Goal: Task Accomplishment & Management: Complete application form

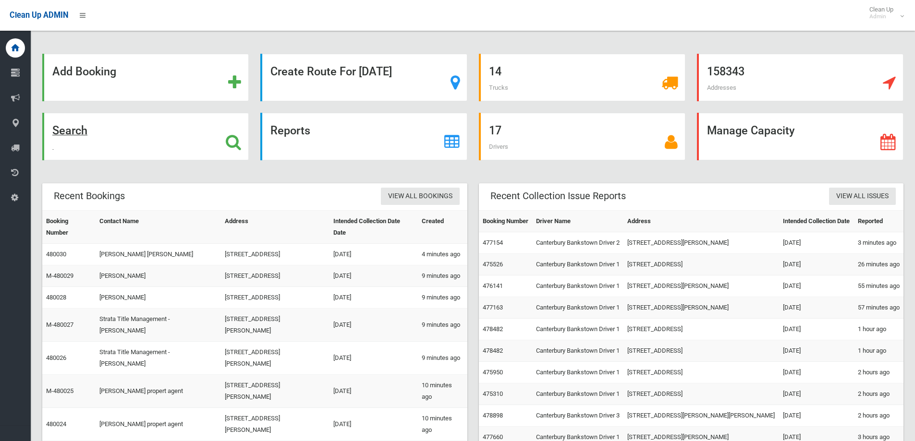
click at [72, 136] on strong "Search" at bounding box center [69, 130] width 35 height 13
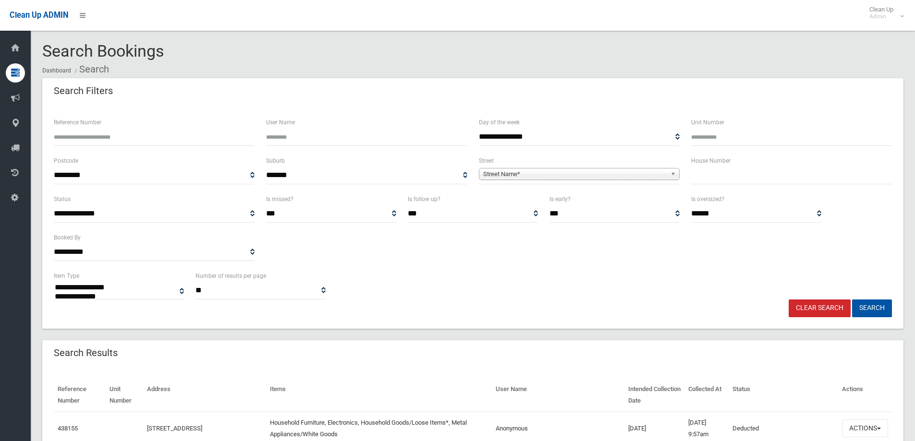
select select
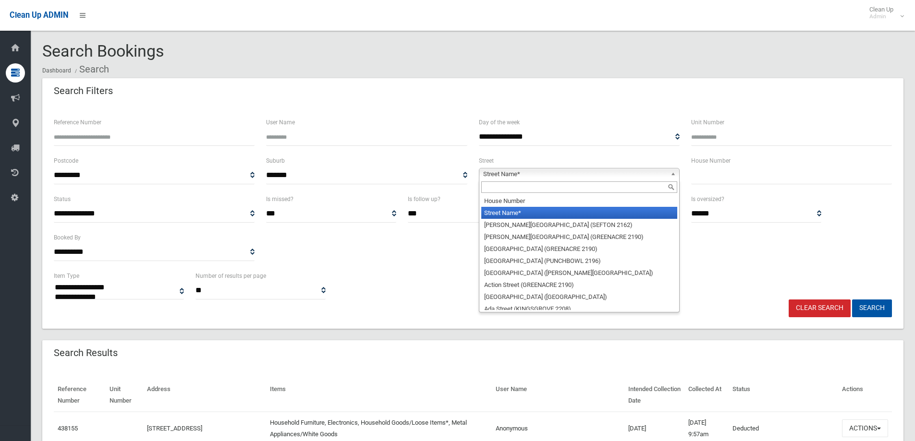
click at [543, 172] on span "Street Name*" at bounding box center [575, 175] width 184 height 12
click at [528, 187] on input "text" at bounding box center [579, 188] width 196 height 12
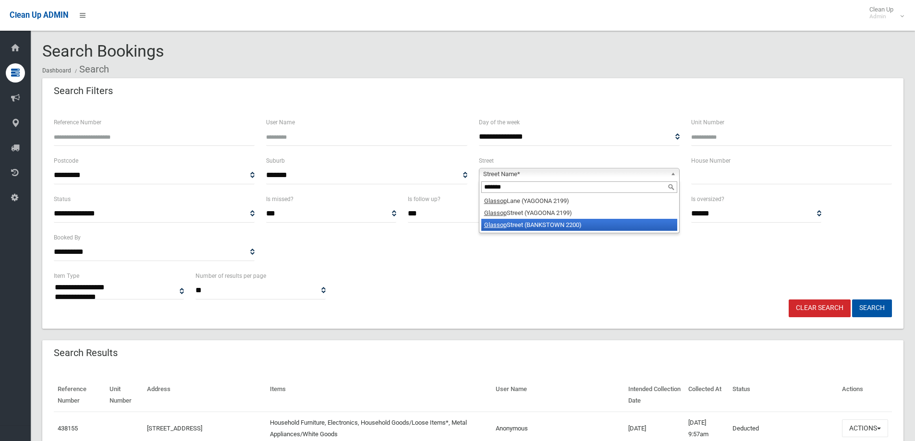
type input "*******"
click at [567, 227] on li "Glassop Street (BANKSTOWN 2200)" at bounding box center [579, 225] width 196 height 12
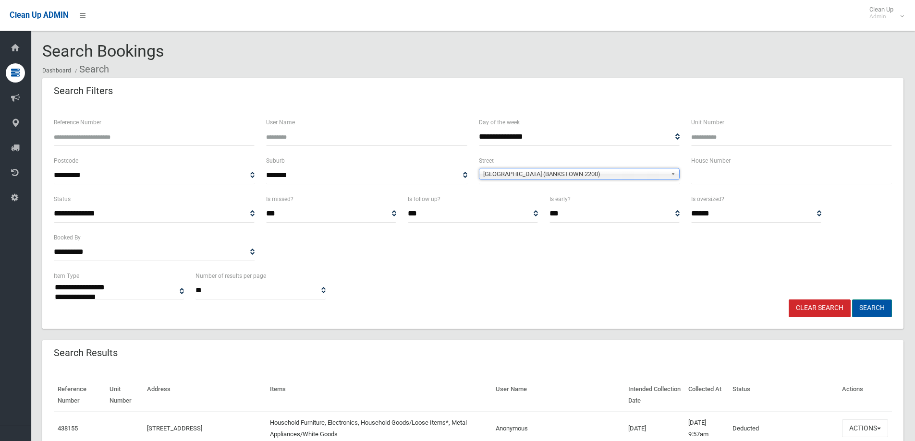
click at [866, 306] on button "Search" at bounding box center [872, 309] width 40 height 18
click at [736, 176] on input "text" at bounding box center [791, 176] width 201 height 18
type input "**"
click at [867, 307] on button "Search" at bounding box center [872, 309] width 40 height 18
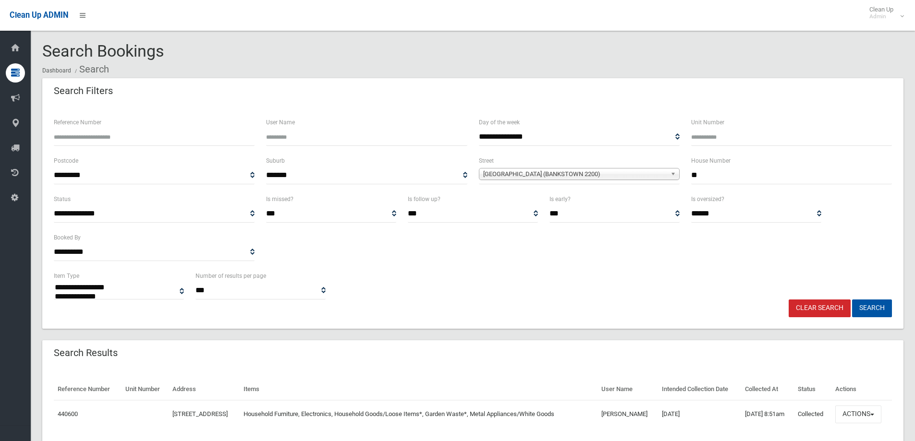
select select
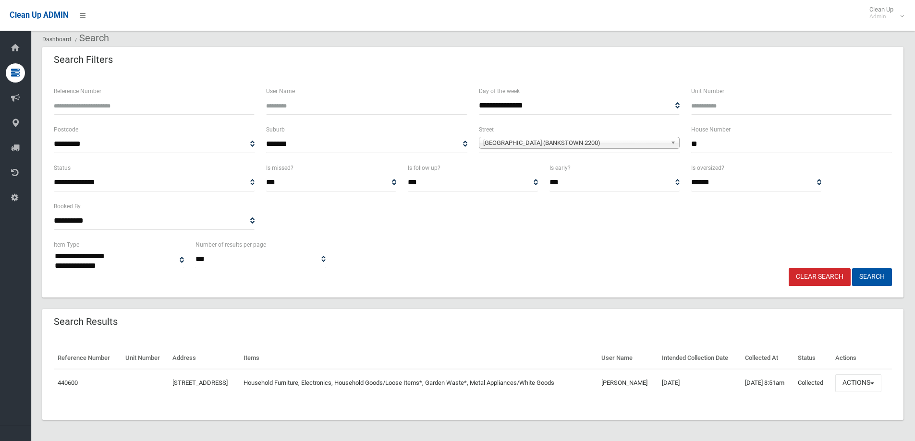
scroll to position [33, 0]
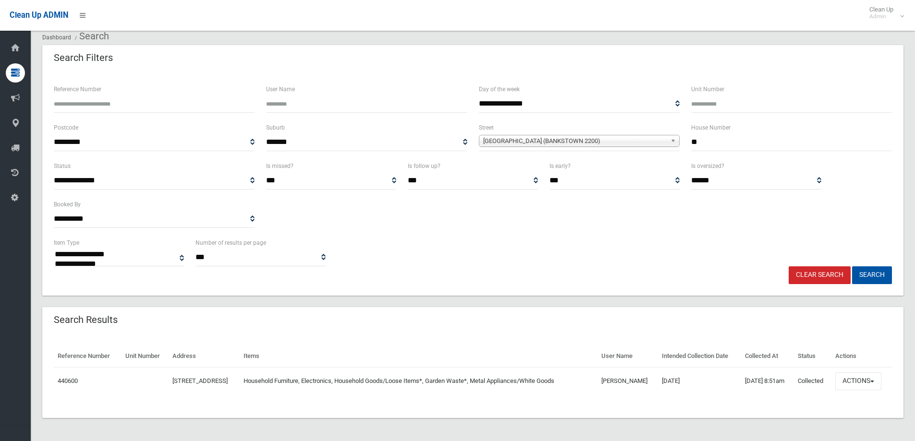
click at [740, 139] on input "**" at bounding box center [791, 143] width 201 height 18
type input "***"
click at [852, 267] on button "Search" at bounding box center [872, 276] width 40 height 18
click at [873, 279] on button "Search" at bounding box center [872, 276] width 40 height 18
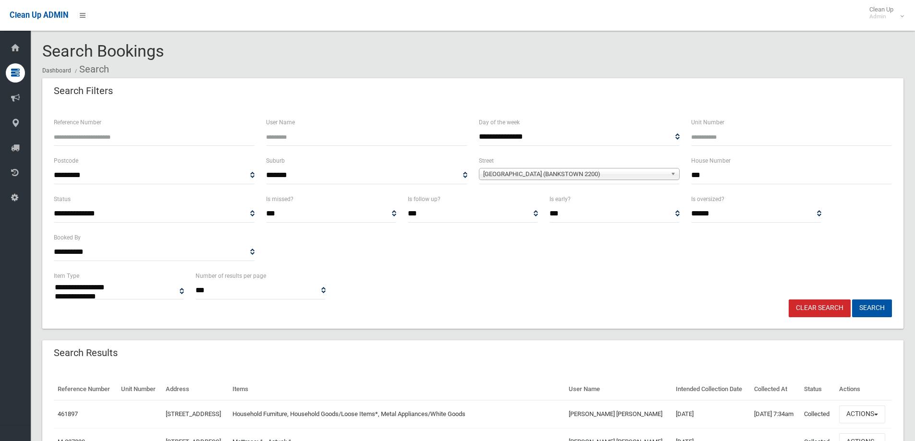
select select
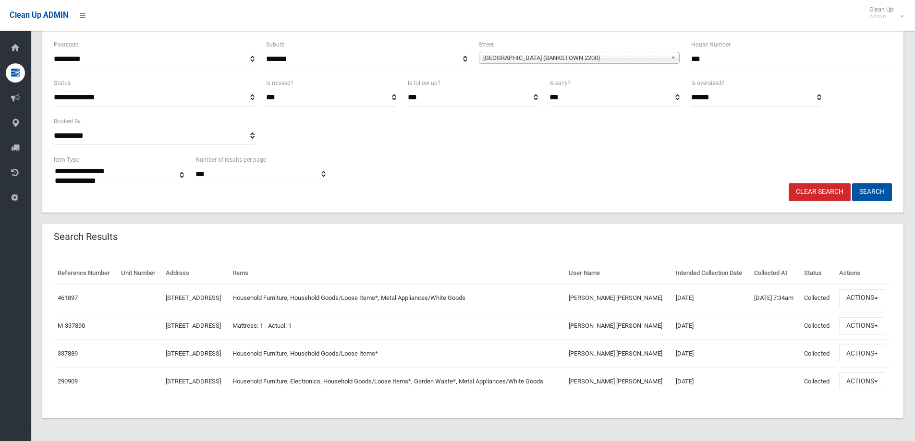
scroll to position [149, 0]
click at [850, 290] on button "Actions" at bounding box center [862, 299] width 46 height 18
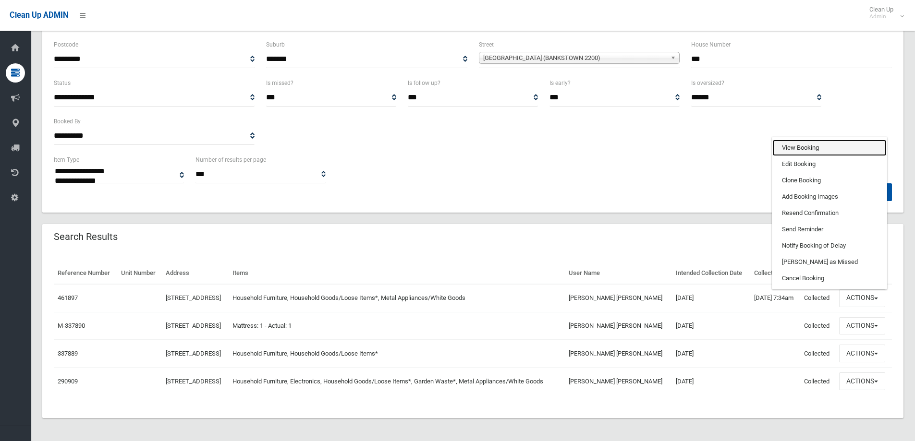
click at [812, 140] on link "View Booking" at bounding box center [829, 148] width 114 height 16
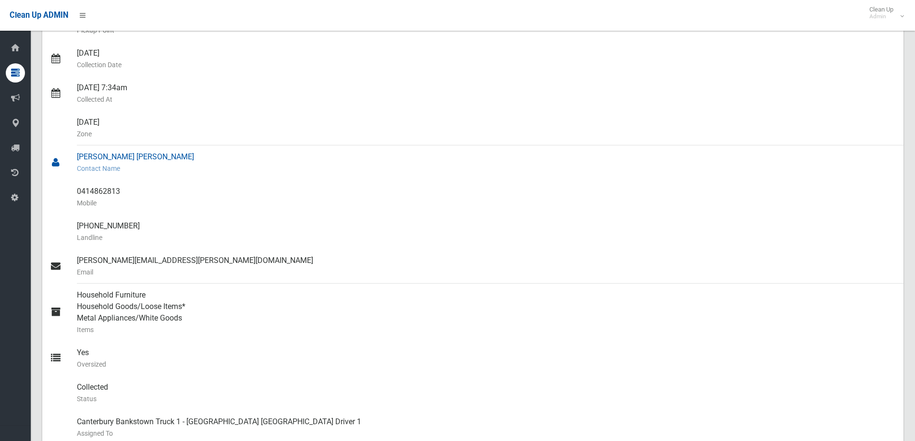
scroll to position [192, 0]
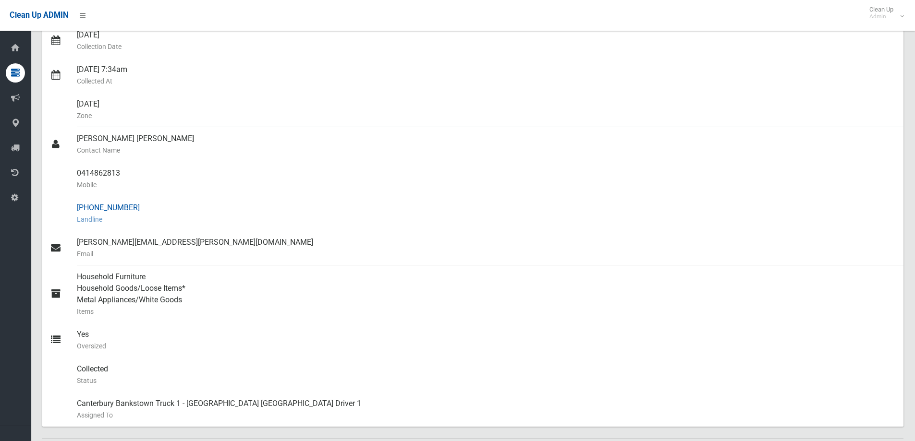
drag, startPoint x: 135, startPoint y: 210, endPoint x: 76, endPoint y: 204, distance: 59.0
click at [76, 204] on link "(02) 9727 8555 Landline" at bounding box center [472, 213] width 861 height 35
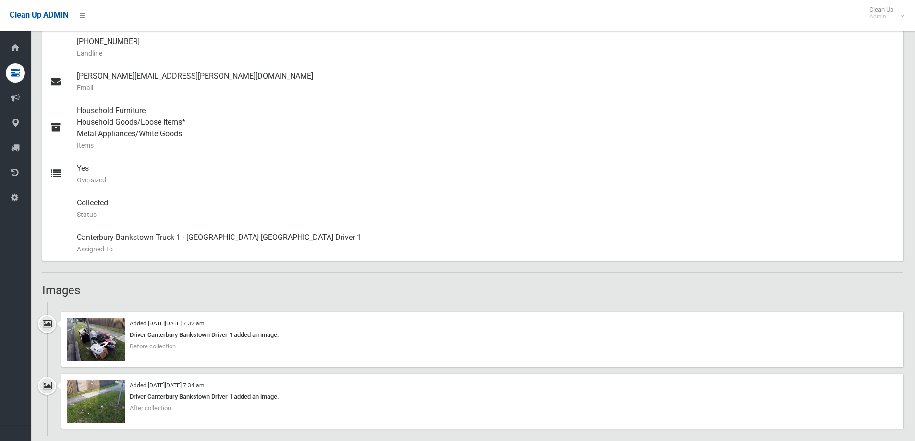
scroll to position [480, 0]
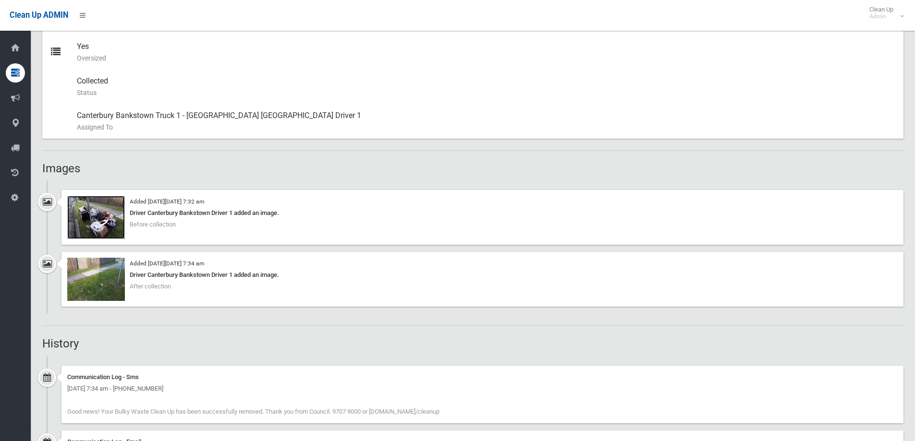
click at [105, 214] on img at bounding box center [96, 217] width 58 height 43
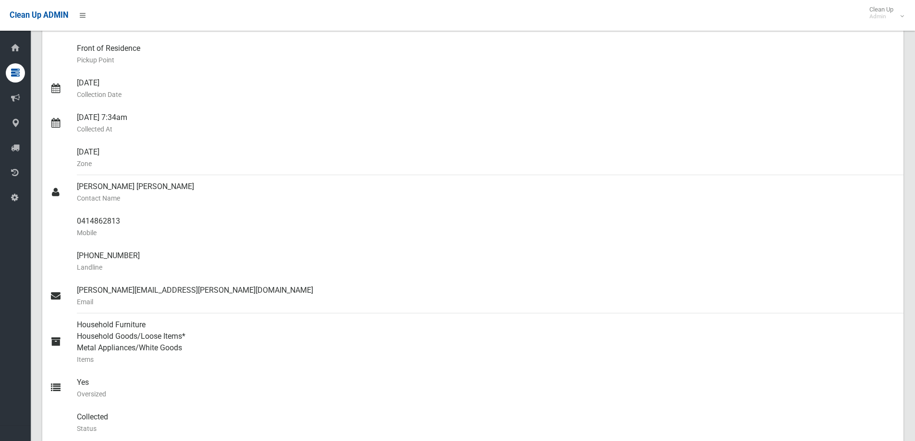
scroll to position [0, 0]
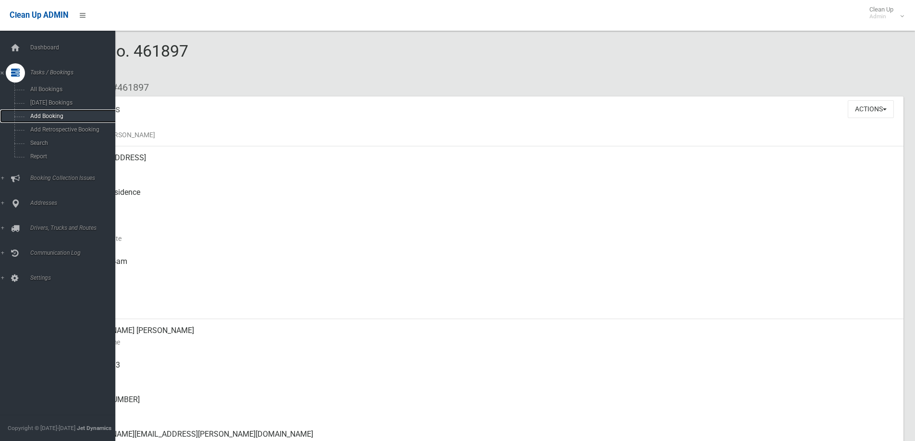
click at [61, 117] on span "Add Booking" at bounding box center [70, 116] width 87 height 7
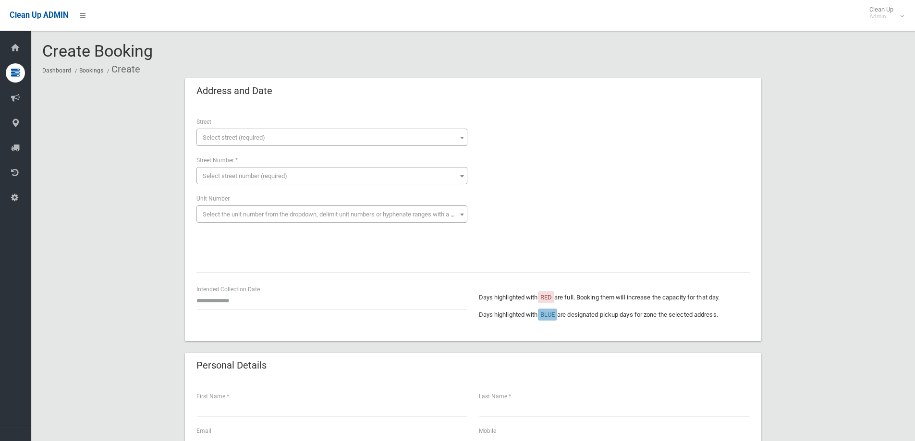
click at [253, 135] on span "Select street (required)" at bounding box center [234, 137] width 62 height 7
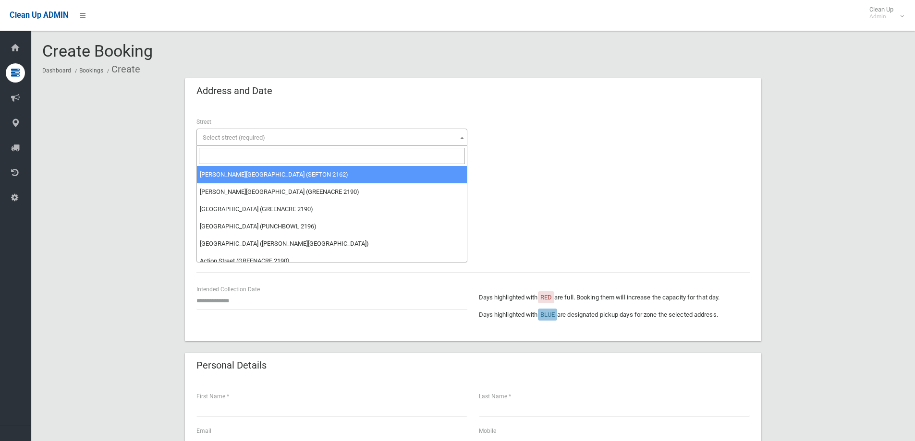
click at [314, 158] on input "search" at bounding box center [332, 156] width 266 height 16
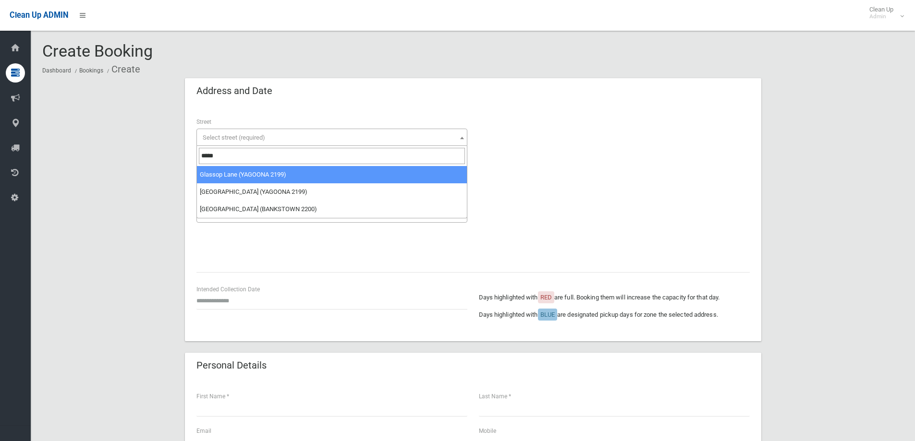
type input "*****"
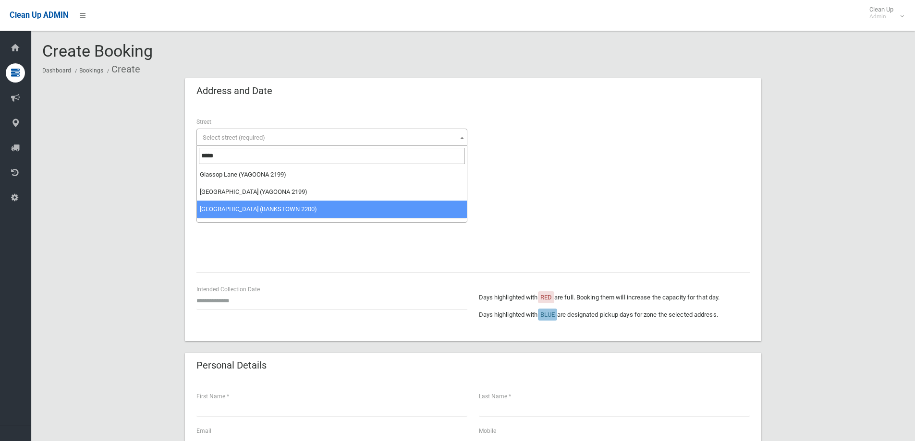
drag, startPoint x: 257, startPoint y: 208, endPoint x: 307, endPoint y: 207, distance: 50.5
select select "***"
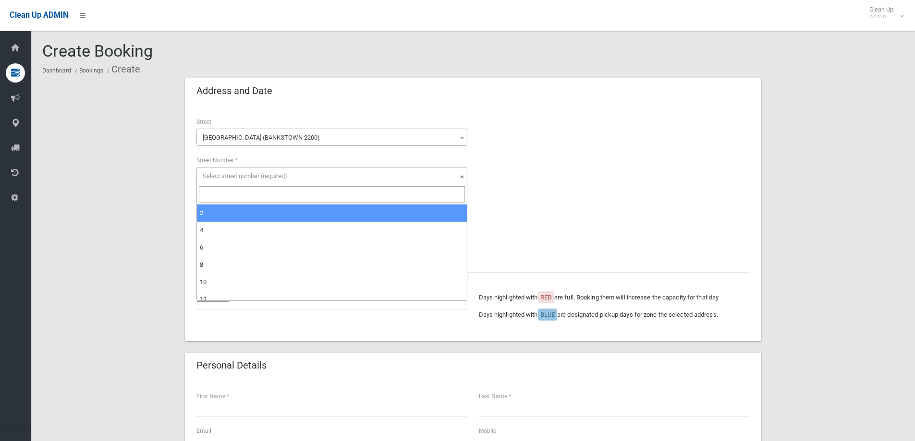
click at [257, 182] on span "Select street number (required)" at bounding box center [332, 176] width 266 height 13
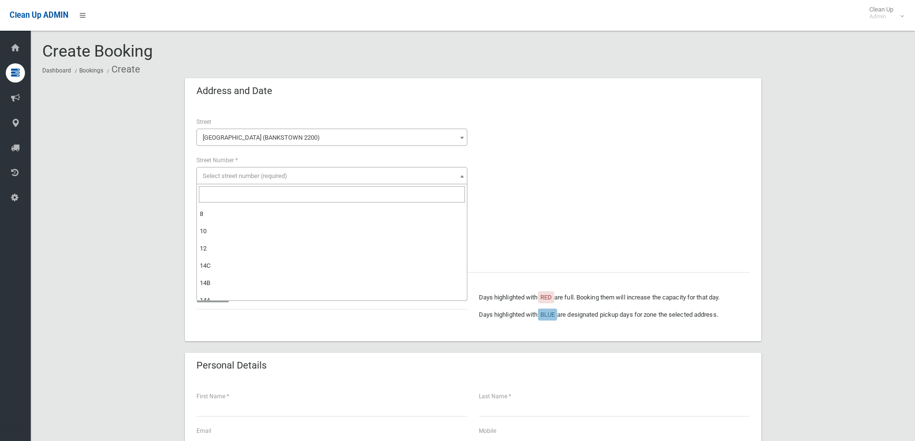
scroll to position [129, 0]
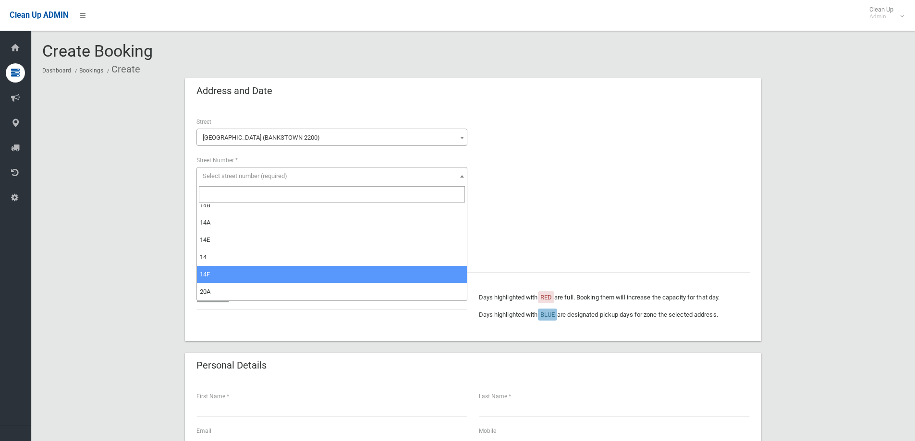
select select "***"
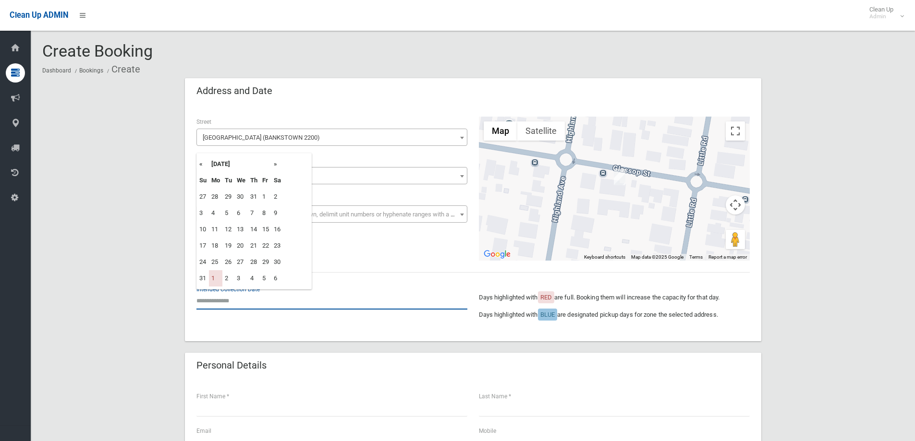
click at [231, 305] on input "text" at bounding box center [331, 301] width 271 height 18
click at [274, 166] on th "»" at bounding box center [277, 164] width 12 height 16
click at [214, 214] on td "8" at bounding box center [215, 213] width 13 height 16
type input "**********"
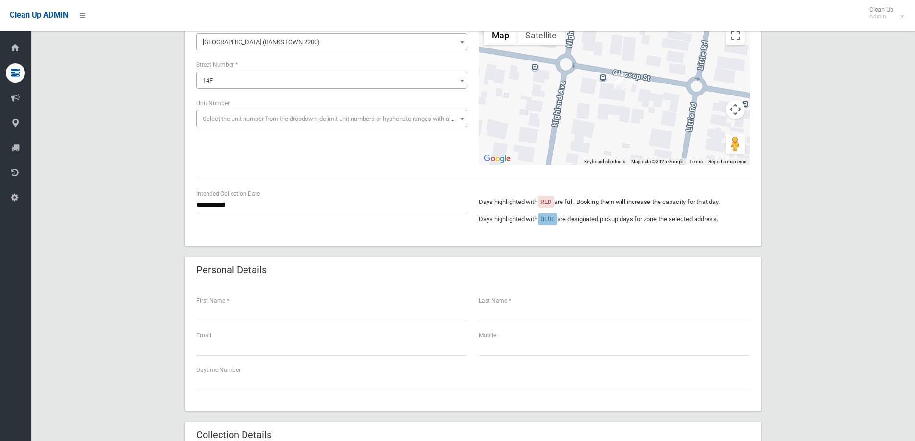
scroll to position [96, 0]
click at [538, 343] on input "text" at bounding box center [614, 347] width 271 height 18
paste input "**********"
click at [479, 349] on input "**********" at bounding box center [614, 347] width 271 height 18
click at [497, 346] on input "**********" at bounding box center [614, 347] width 271 height 18
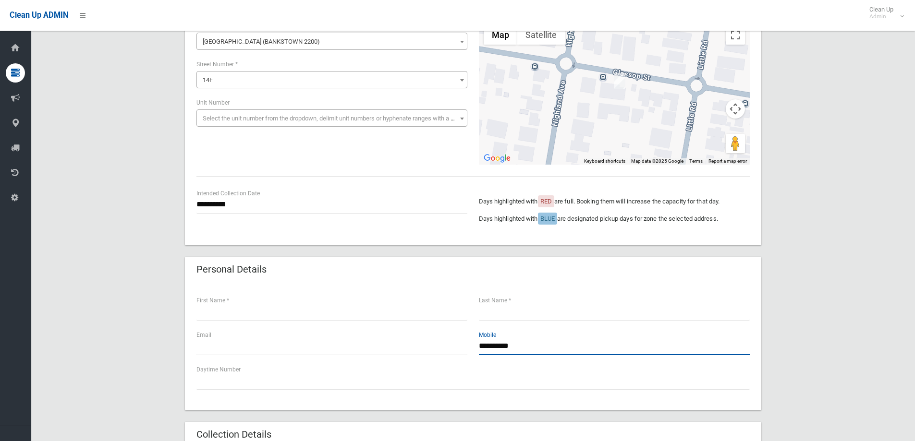
type input "**********"
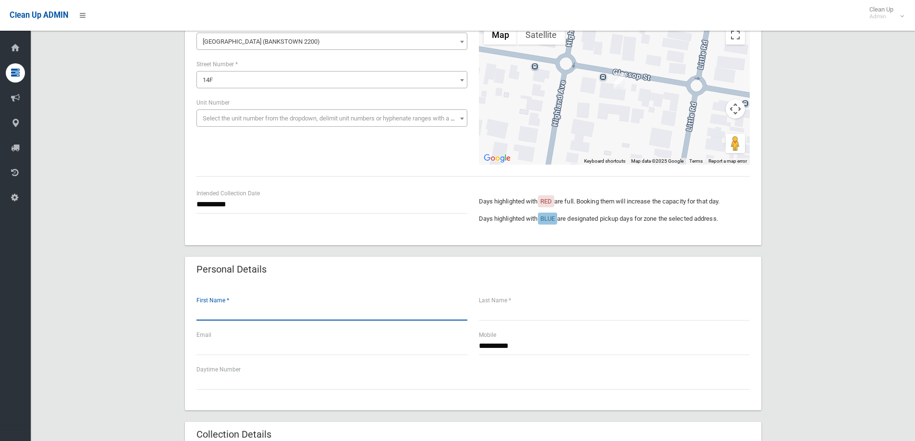
click at [313, 303] on input "text" at bounding box center [331, 312] width 271 height 18
type input "*"
type input "****"
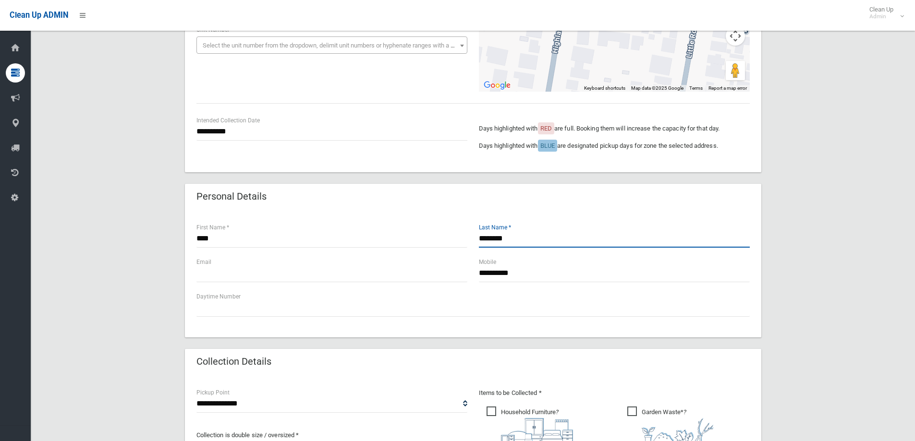
scroll to position [240, 0]
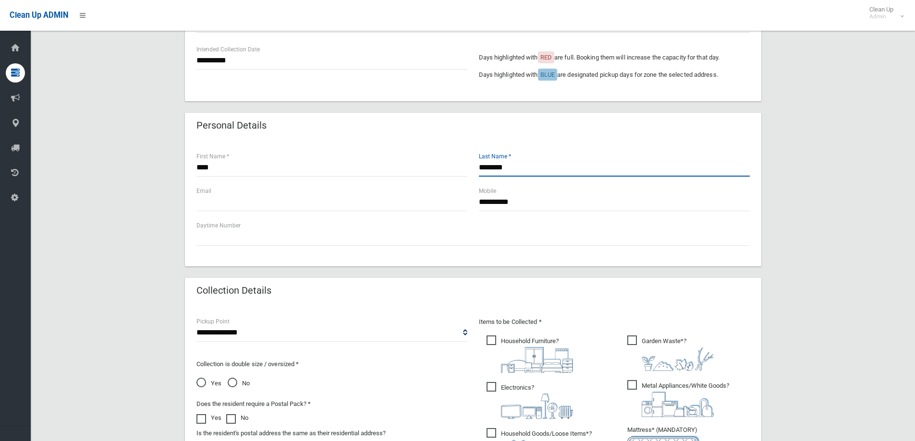
type input "********"
drag, startPoint x: 552, startPoint y: 358, endPoint x: 565, endPoint y: 358, distance: 13.0
click at [552, 358] on img at bounding box center [537, 360] width 72 height 26
click at [660, 346] on span "Garden Waste* ?" at bounding box center [670, 354] width 86 height 36
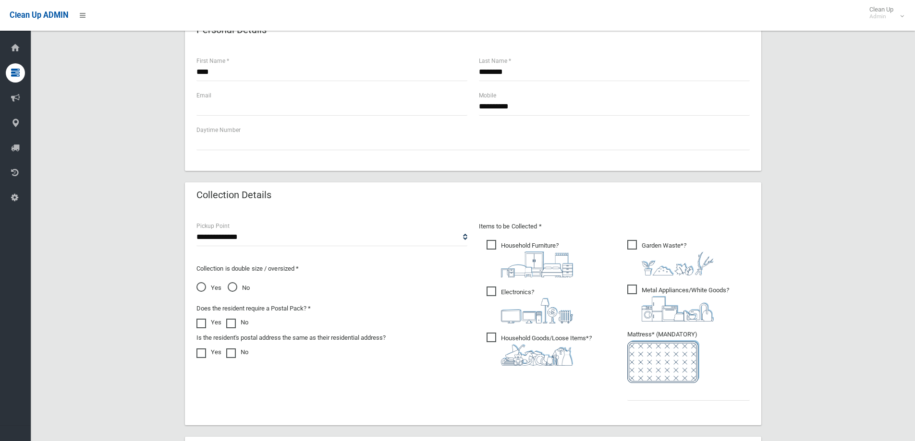
scroll to position [336, 0]
click at [506, 305] on img at bounding box center [537, 310] width 72 height 25
click at [659, 312] on img at bounding box center [678, 308] width 72 height 25
click at [549, 367] on ul "Household Furniture ?" at bounding box center [544, 305] width 130 height 135
click at [558, 341] on span "Household Goods/Loose Items* ?" at bounding box center [539, 348] width 105 height 33
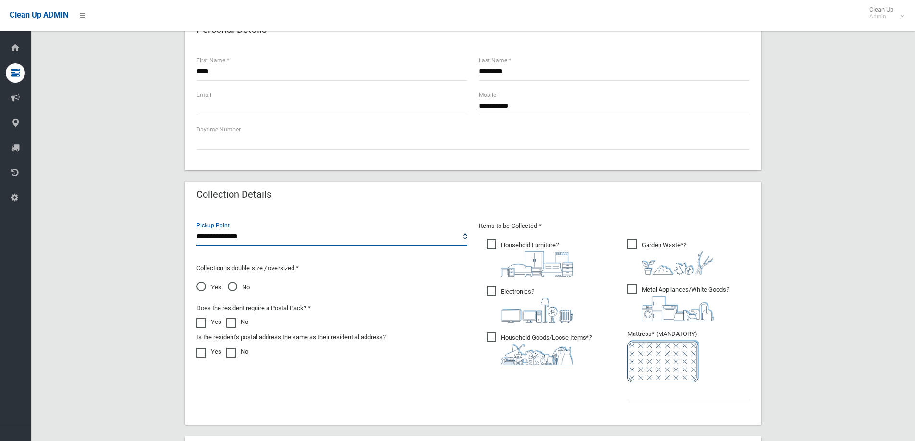
click at [294, 238] on select "**********" at bounding box center [331, 237] width 271 height 18
select select "*"
click at [196, 228] on select "**********" at bounding box center [331, 237] width 271 height 18
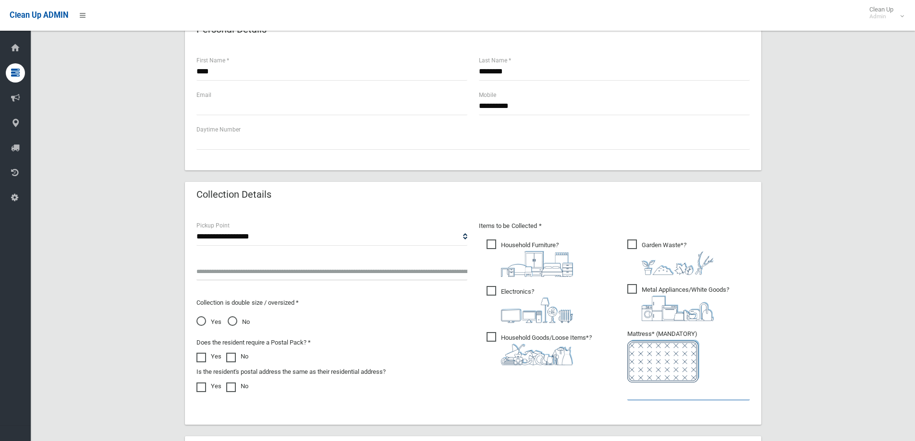
click at [678, 392] on input "text" at bounding box center [688, 392] width 123 height 18
click at [230, 322] on span "No" at bounding box center [239, 323] width 22 height 12
click at [675, 392] on input "text" at bounding box center [688, 392] width 123 height 18
click at [262, 278] on input "text" at bounding box center [331, 272] width 271 height 18
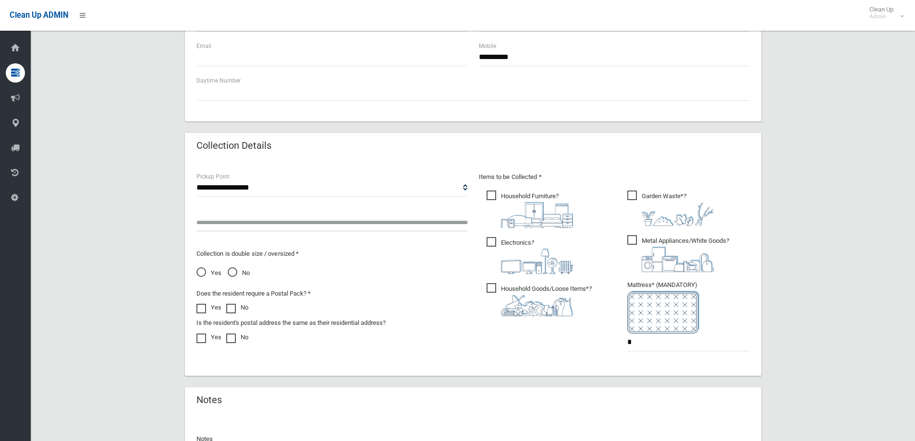
scroll to position [432, 0]
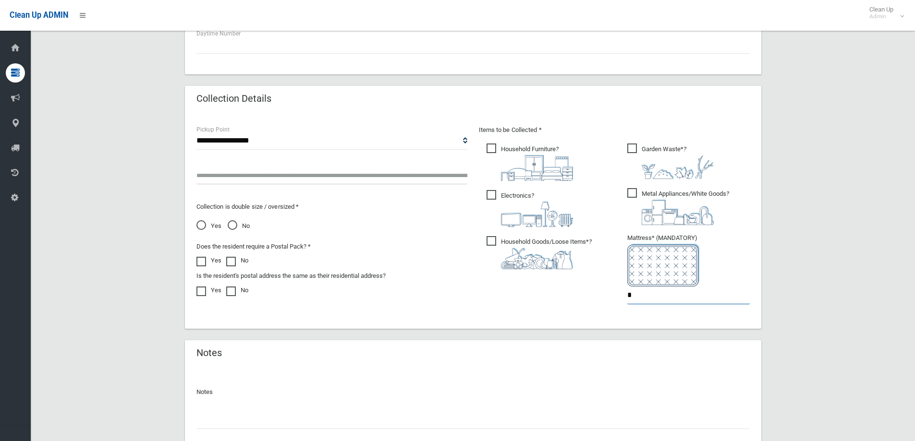
drag, startPoint x: 625, startPoint y: 296, endPoint x: 600, endPoint y: 299, distance: 24.7
click at [600, 299] on div "Items to be Collected * Household Furniture ? *" at bounding box center [614, 220] width 282 height 193
type input "*"
click at [247, 170] on input "text" at bounding box center [331, 176] width 271 height 18
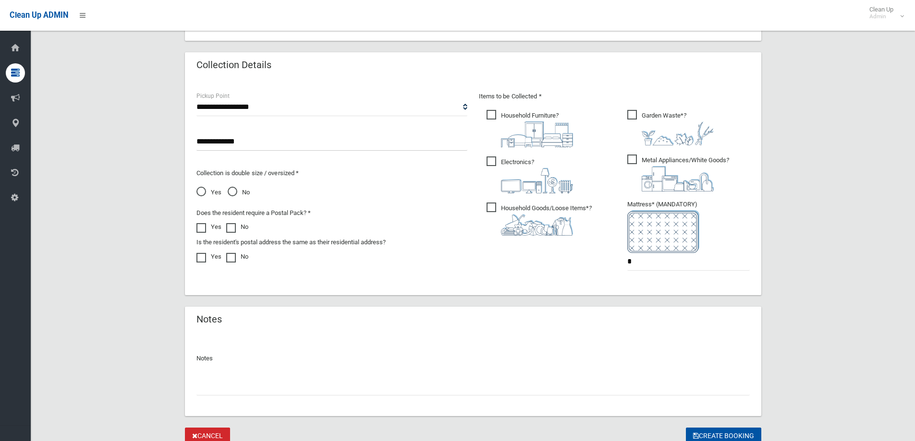
scroll to position [504, 0]
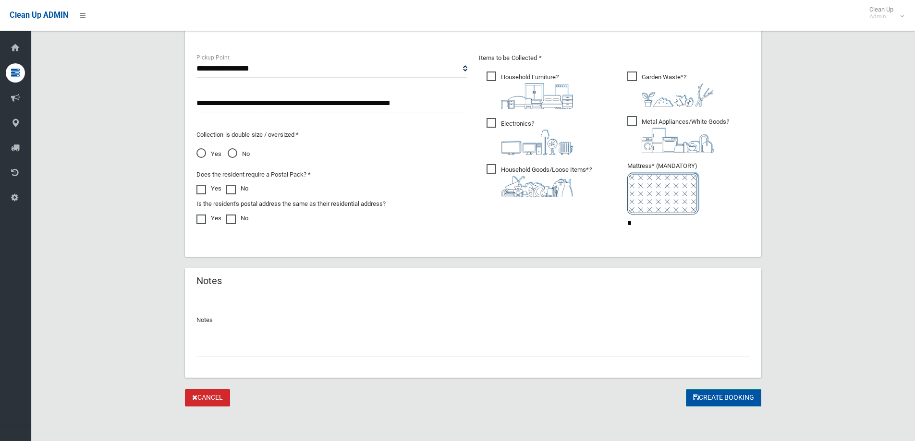
type input "**********"
click at [723, 399] on button "Create Booking" at bounding box center [723, 399] width 75 height 18
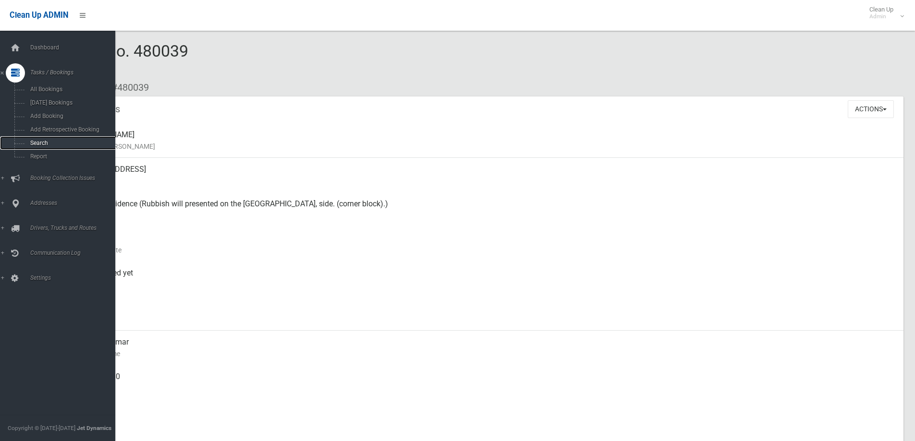
click at [47, 141] on span "Search" at bounding box center [70, 143] width 87 height 7
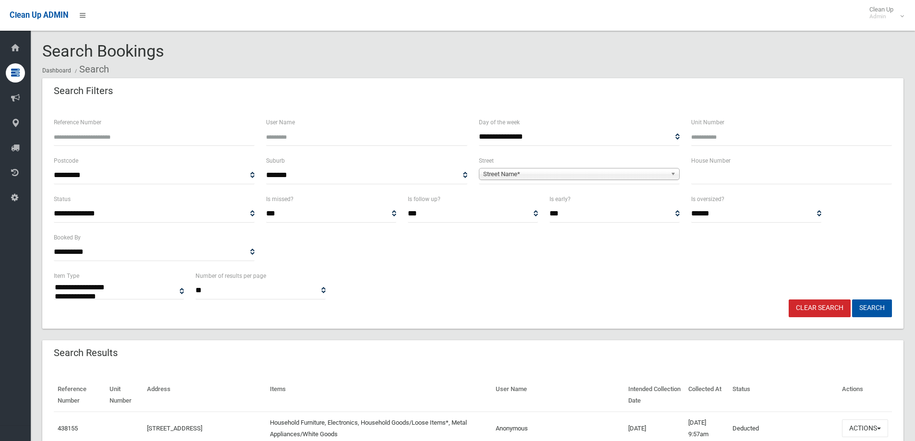
select select
click at [503, 175] on span "Street Name*" at bounding box center [575, 175] width 184 height 12
type input "*****"
click at [548, 202] on li "Stans field Avenue (BANKSTOWN 2200)" at bounding box center [579, 201] width 196 height 12
click at [735, 180] on input "text" at bounding box center [791, 176] width 201 height 18
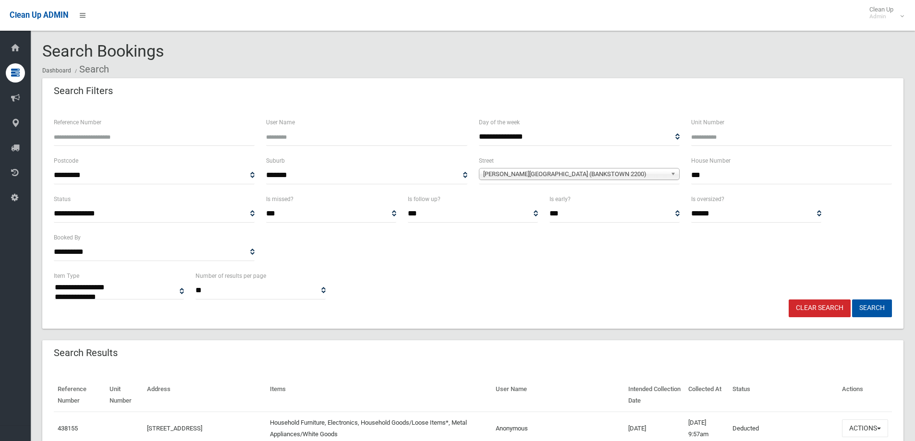
type input "***"
click at [852, 300] on button "Search" at bounding box center [872, 309] width 40 height 18
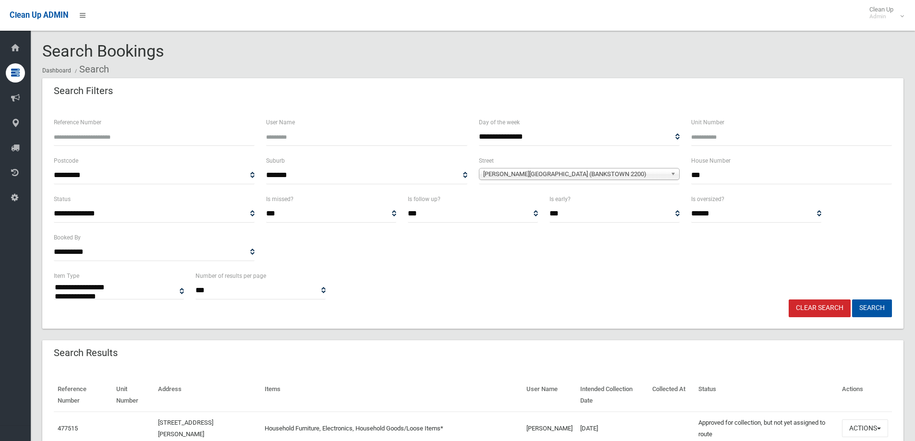
select select
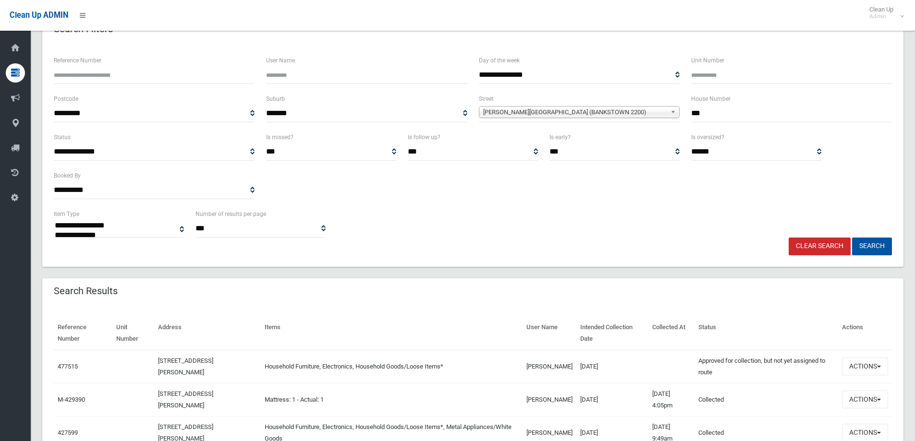
scroll to position [116, 0]
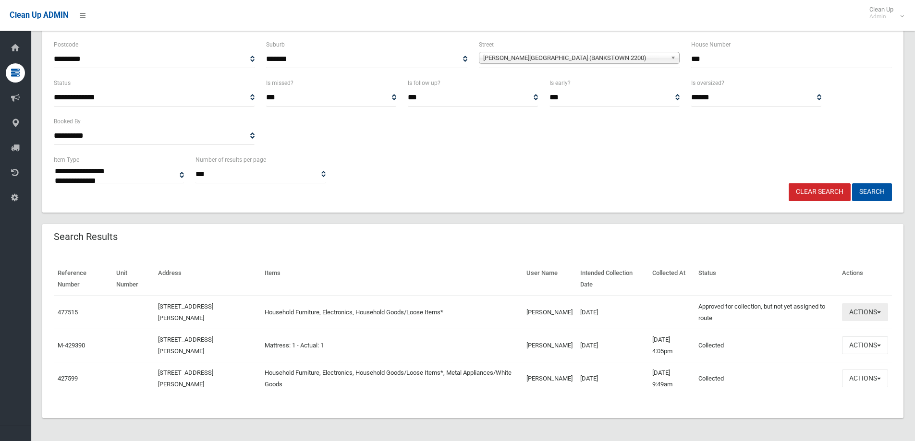
click at [872, 308] on button "Actions" at bounding box center [865, 313] width 46 height 18
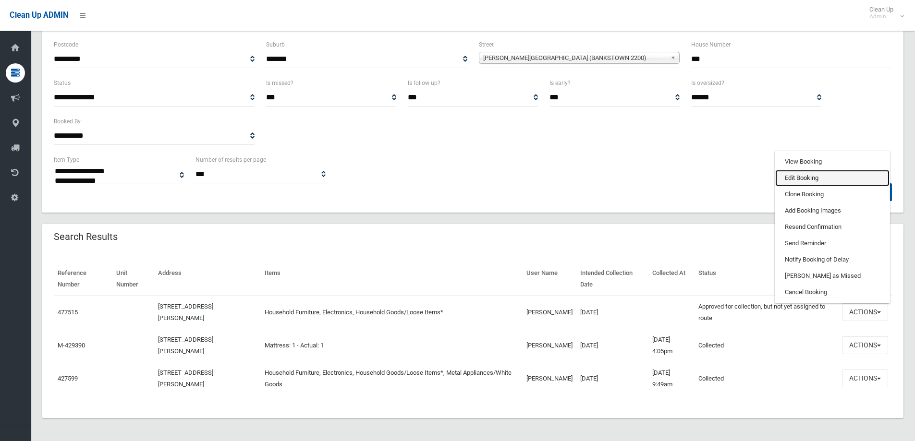
click at [808, 180] on link "Edit Booking" at bounding box center [832, 178] width 114 height 16
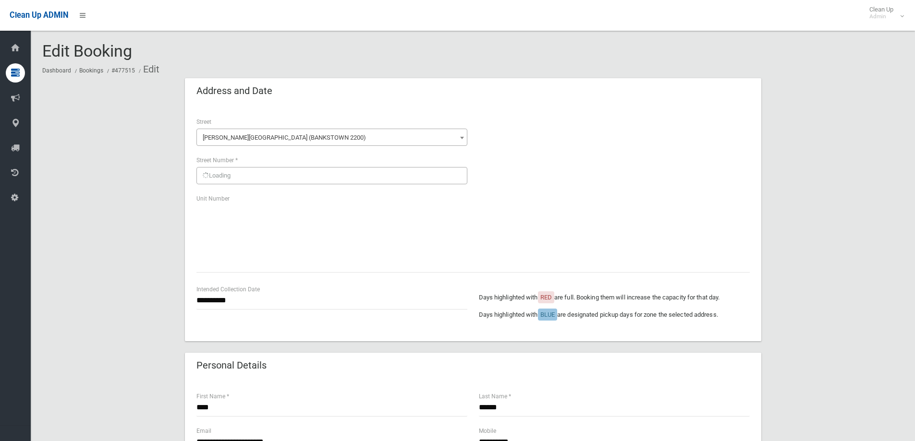
scroll to position [384, 0]
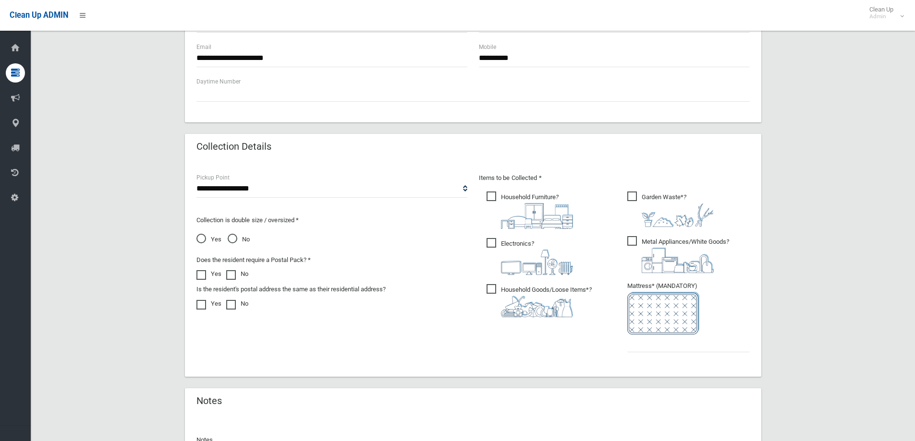
click at [207, 238] on span "Yes" at bounding box center [208, 240] width 25 height 12
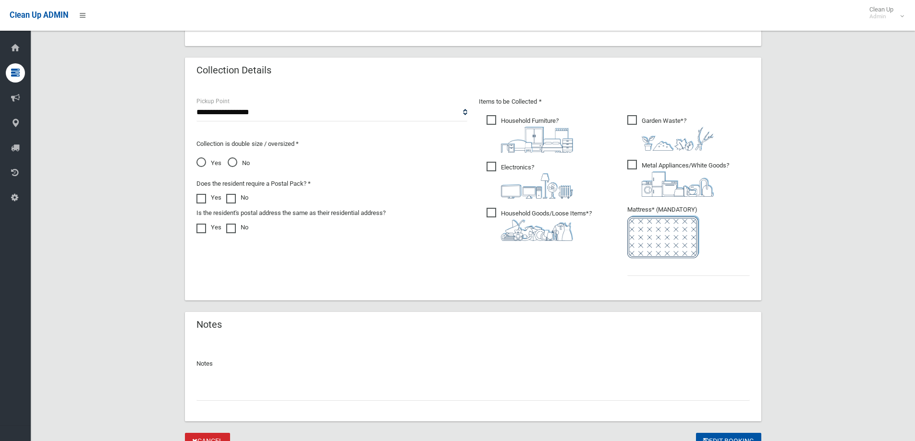
scroll to position [504, 0]
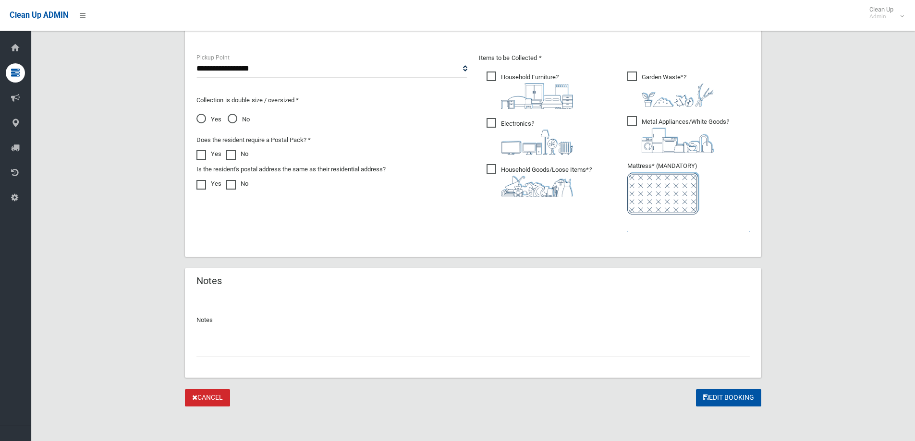
click at [663, 232] on input "text" at bounding box center [688, 224] width 123 height 18
type input "*"
click at [730, 403] on button "Edit Booking" at bounding box center [728, 399] width 65 height 18
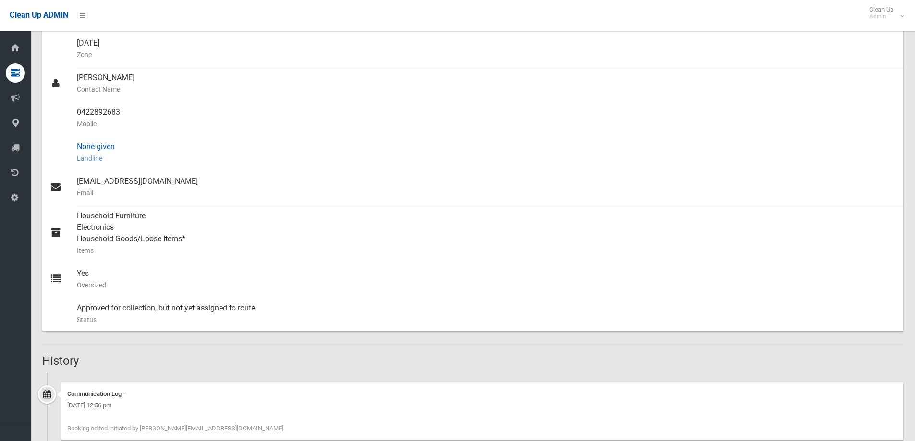
scroll to position [130, 0]
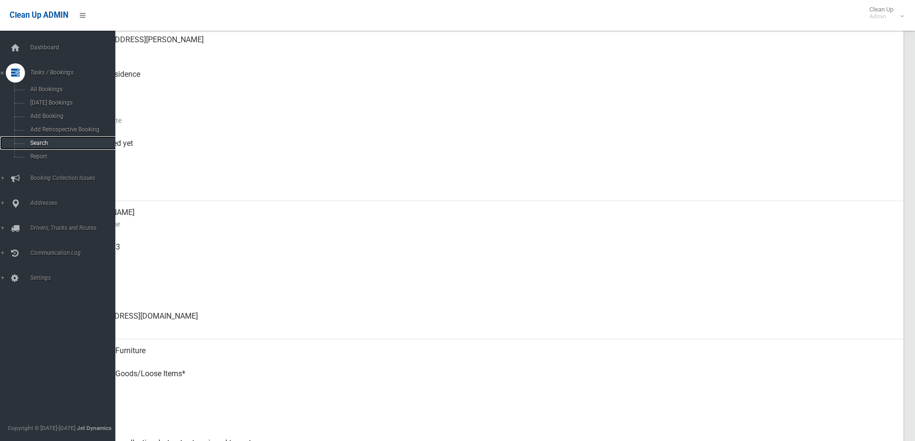
click at [66, 143] on span "Search" at bounding box center [70, 143] width 87 height 7
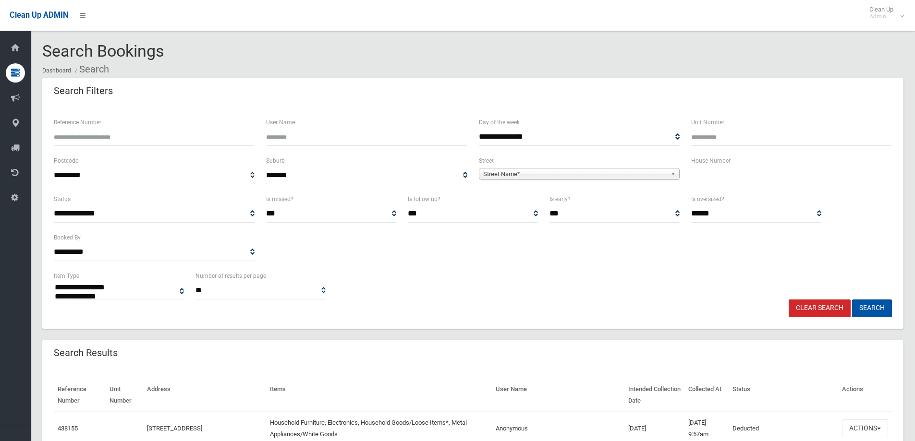
select select
click at [494, 183] on span "**********" at bounding box center [579, 176] width 201 height 18
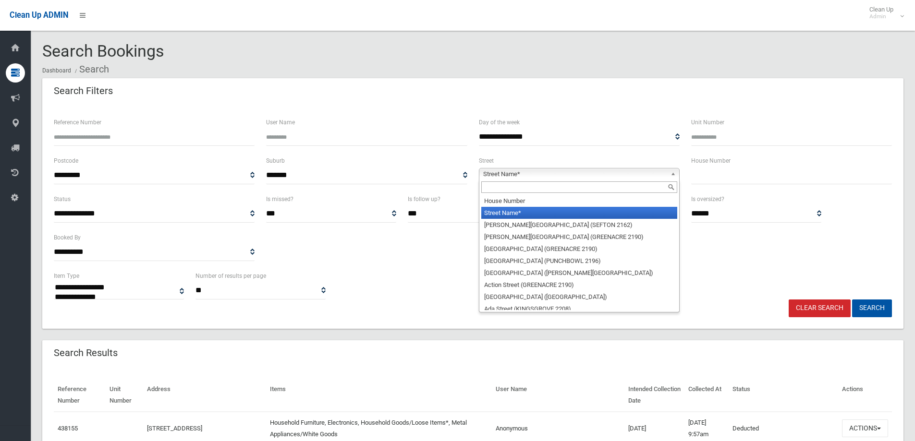
click at [495, 176] on span "Street Name*" at bounding box center [575, 175] width 184 height 12
click at [507, 184] on input "text" at bounding box center [579, 188] width 196 height 12
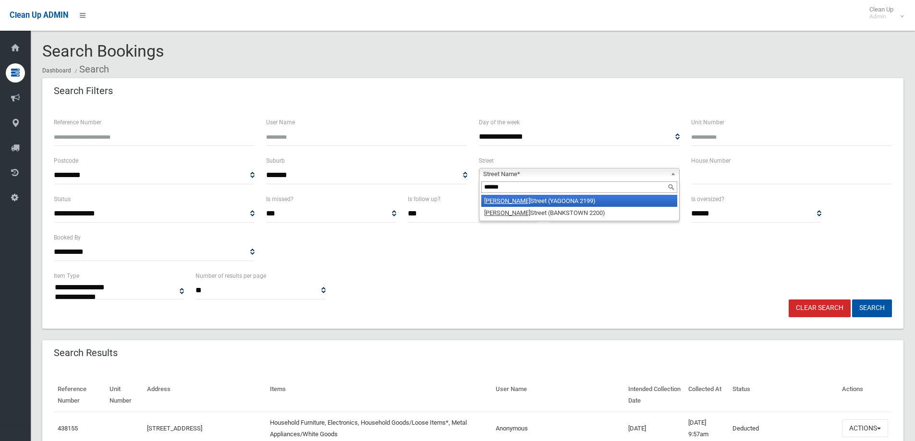
type input "******"
click at [513, 197] on li "Dutton Street (YAGOONA 2199)" at bounding box center [579, 201] width 196 height 12
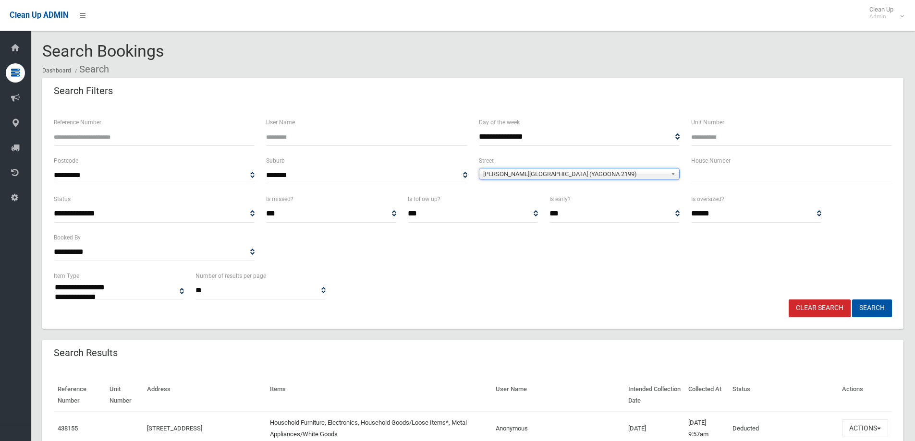
click at [704, 174] on input "text" at bounding box center [791, 176] width 201 height 18
type input "***"
click at [852, 300] on button "Search" at bounding box center [872, 309] width 40 height 18
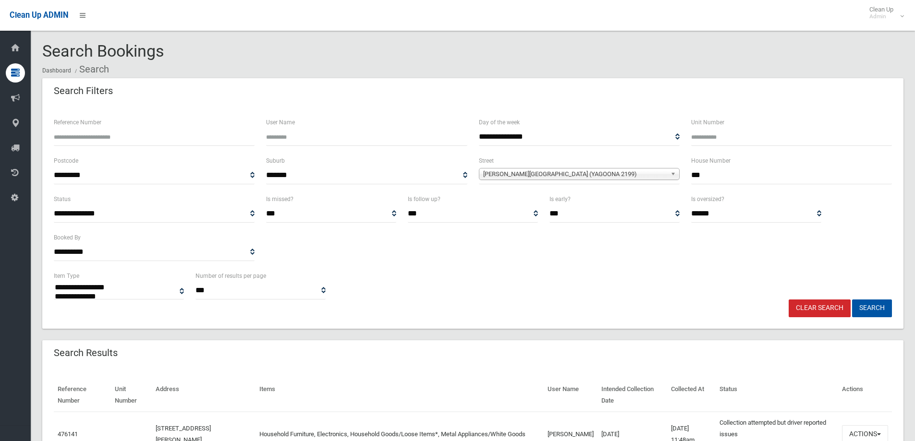
select select
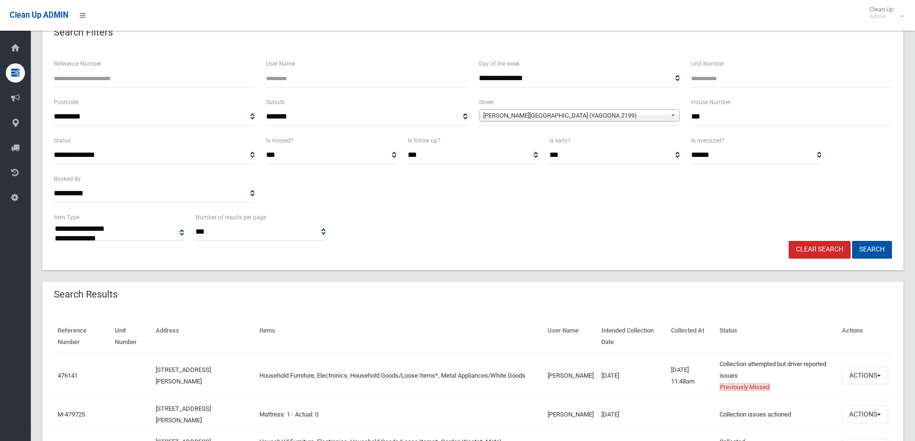
scroll to position [96, 0]
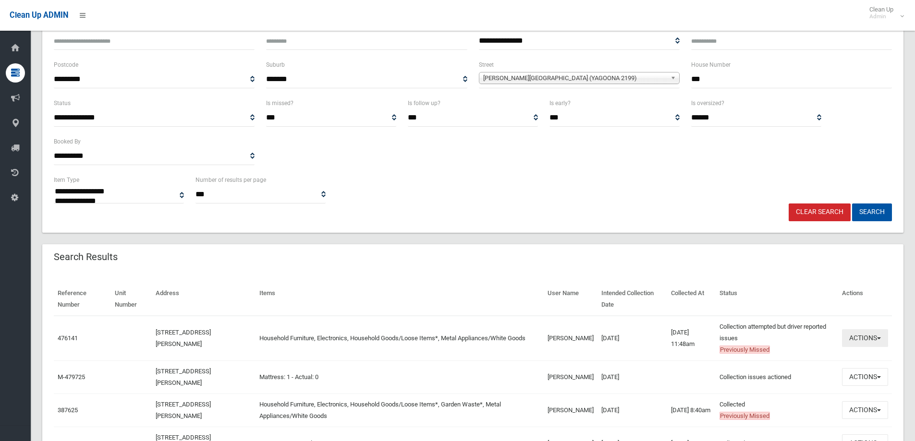
click at [857, 340] on button "Actions" at bounding box center [865, 339] width 46 height 18
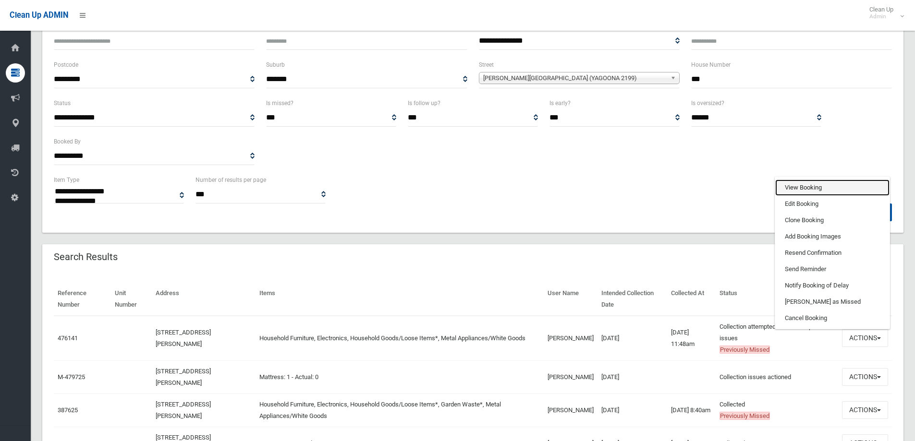
click at [799, 187] on link "View Booking" at bounding box center [832, 188] width 114 height 16
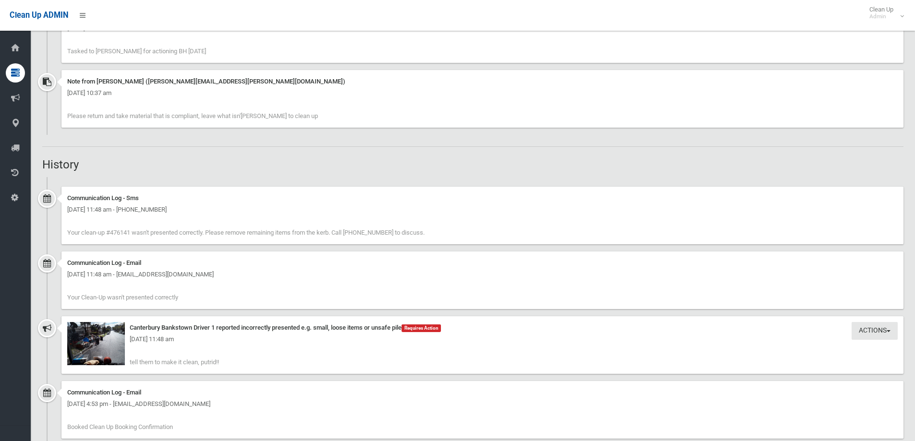
scroll to position [769, 0]
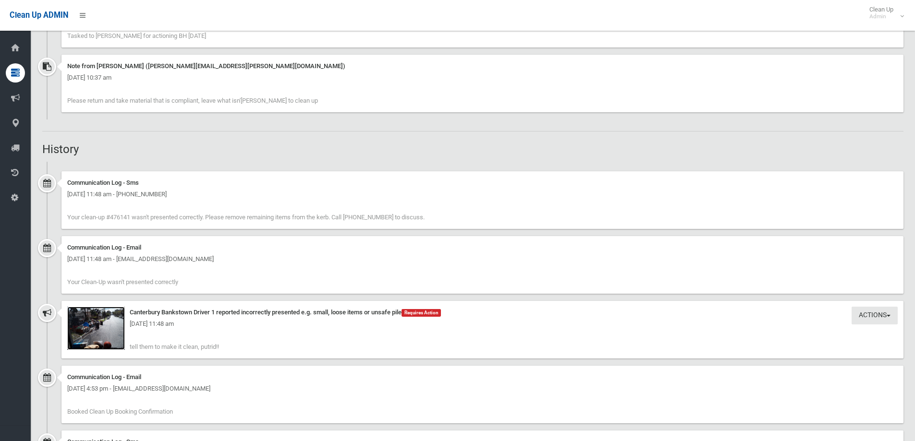
click at [105, 332] on img at bounding box center [96, 328] width 58 height 43
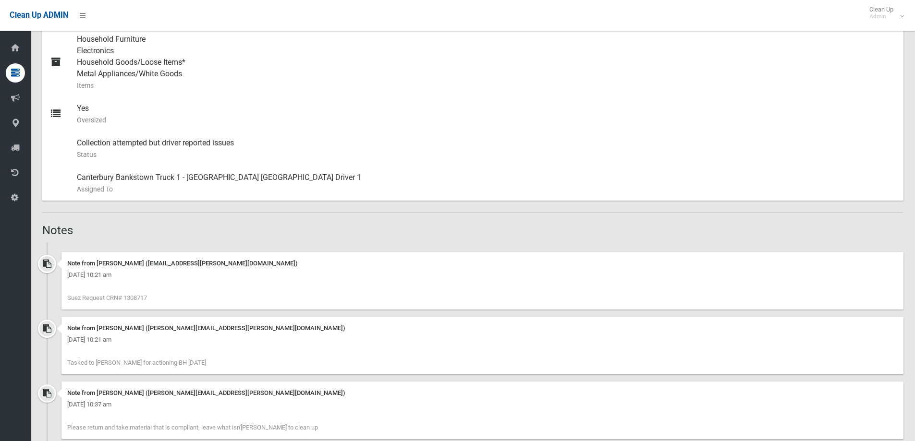
scroll to position [432, 0]
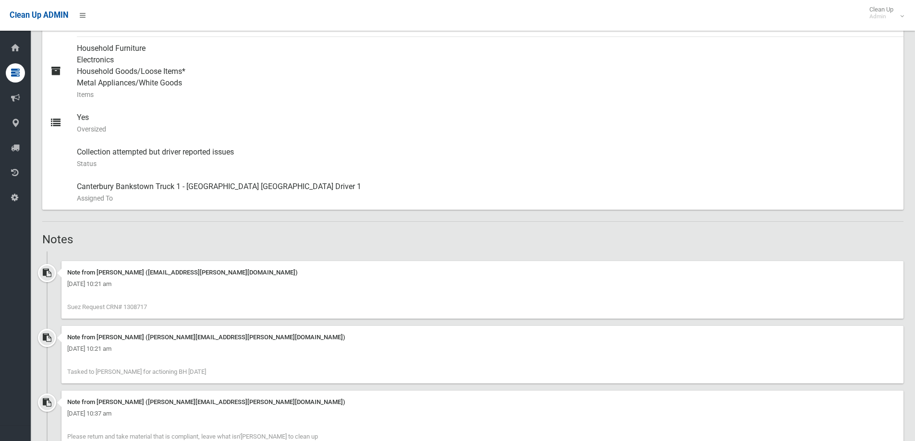
drag, startPoint x: 125, startPoint y: 306, endPoint x: 159, endPoint y: 307, distance: 33.2
click at [159, 307] on div "Note from [PERSON_NAME] ([EMAIL_ADDRESS][PERSON_NAME][DOMAIN_NAME]) [DATE] 10:2…" at bounding box center [482, 290] width 842 height 58
copy span "1308717"
